Goal: Task Accomplishment & Management: Use online tool/utility

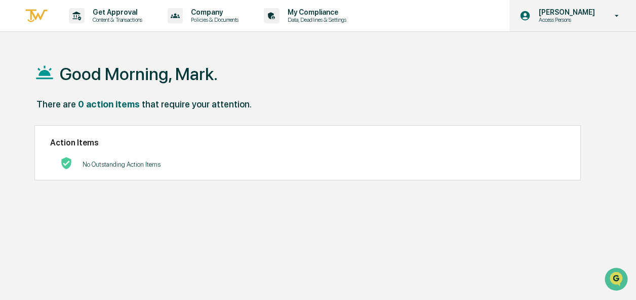
click at [619, 18] on icon at bounding box center [617, 16] width 18 height 10
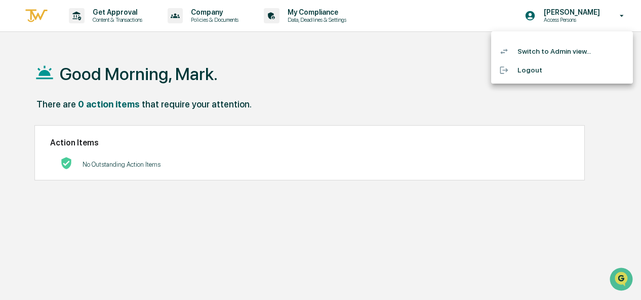
click at [542, 55] on li "Switch to Admin view..." at bounding box center [562, 51] width 142 height 19
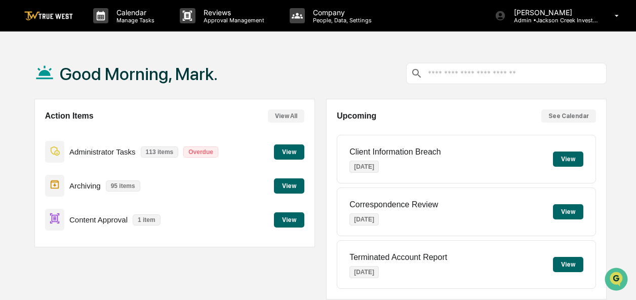
click at [290, 220] on button "View" at bounding box center [289, 219] width 30 height 15
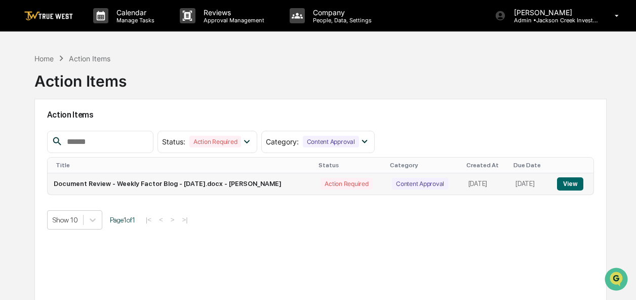
click at [567, 182] on button "View" at bounding box center [570, 183] width 26 height 13
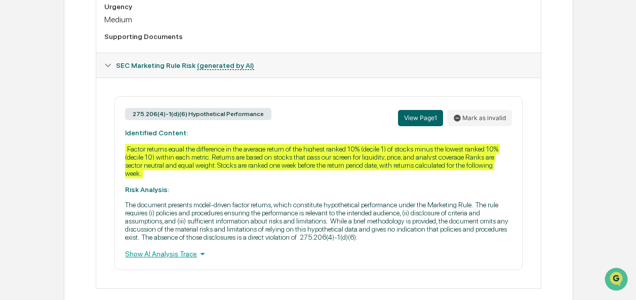
scroll to position [405, 0]
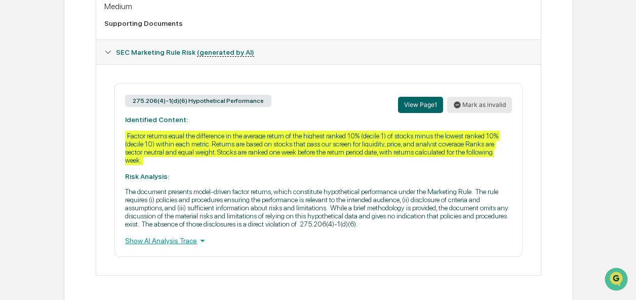
click at [474, 103] on button "Mark as invalid" at bounding box center [479, 105] width 65 height 16
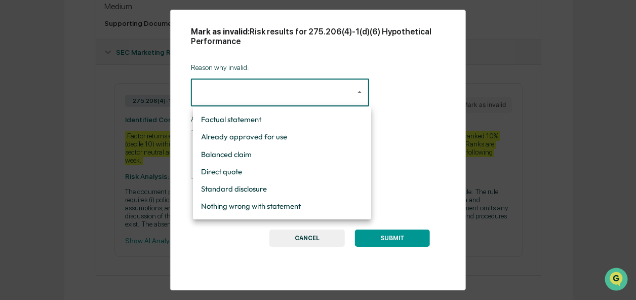
scroll to position [397, 0]
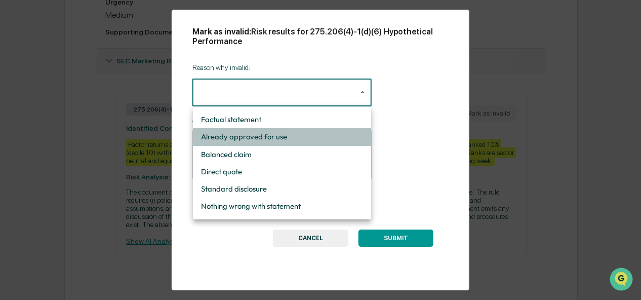
click at [288, 132] on li "Already approved for use" at bounding box center [282, 136] width 178 height 17
type input "**********"
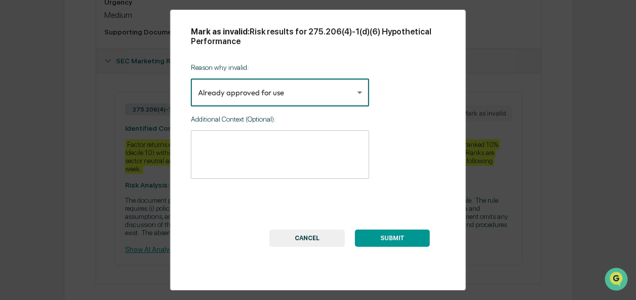
click at [391, 242] on button "SUBMIT" at bounding box center [392, 237] width 75 height 17
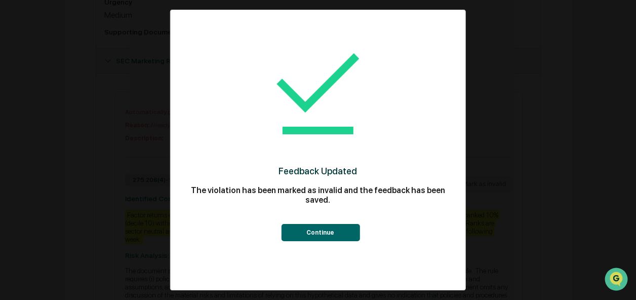
click at [347, 227] on button "Continue" at bounding box center [320, 232] width 78 height 17
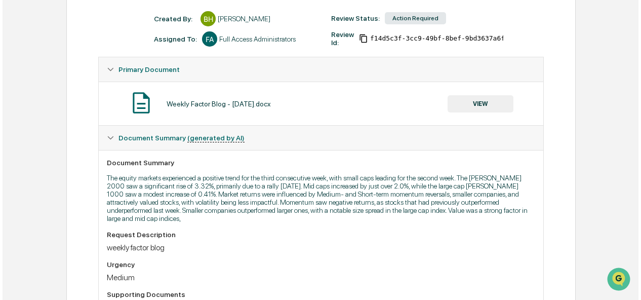
scroll to position [0, 0]
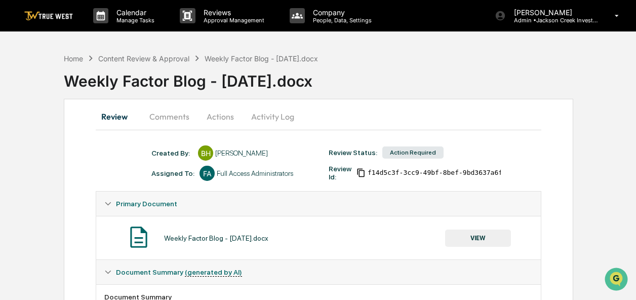
click at [218, 115] on button "Actions" at bounding box center [220, 116] width 46 height 24
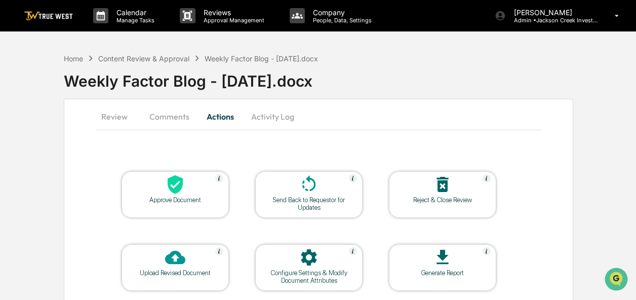
drag, startPoint x: 218, startPoint y: 115, endPoint x: 180, endPoint y: 186, distance: 80.6
click at [180, 186] on div "Review Comments Actions Activity Log Approve Document Send Back to Requestor fo…" at bounding box center [319, 221] width 510 height 244
click at [180, 186] on icon at bounding box center [175, 184] width 15 height 19
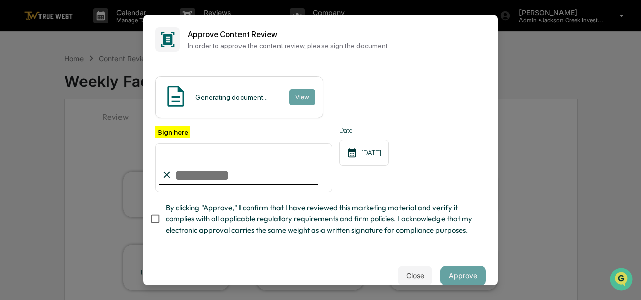
click at [189, 173] on input "Sign here" at bounding box center [243, 167] width 177 height 49
type input "**********"
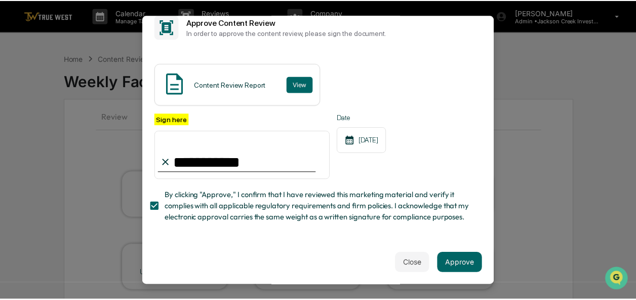
scroll to position [20, 0]
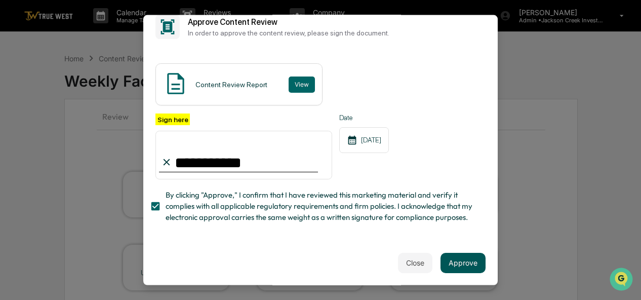
click at [461, 266] on button "Approve" at bounding box center [463, 262] width 45 height 20
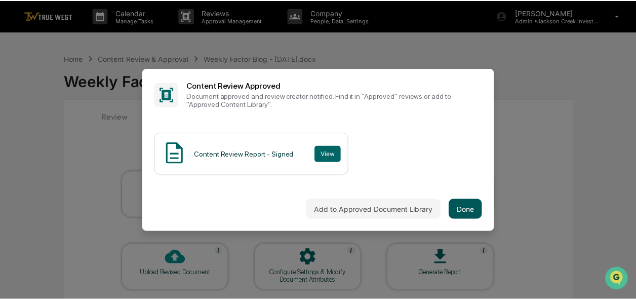
scroll to position [0, 0]
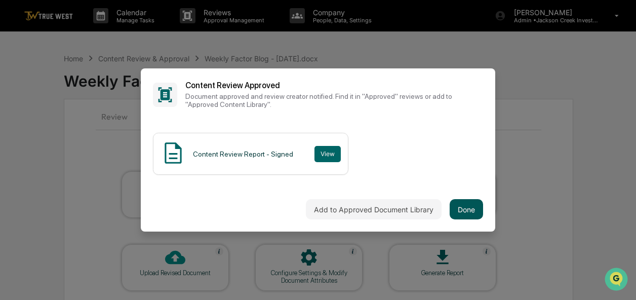
click at [464, 206] on button "Done" at bounding box center [466, 209] width 33 height 20
